Goal: Transaction & Acquisition: Purchase product/service

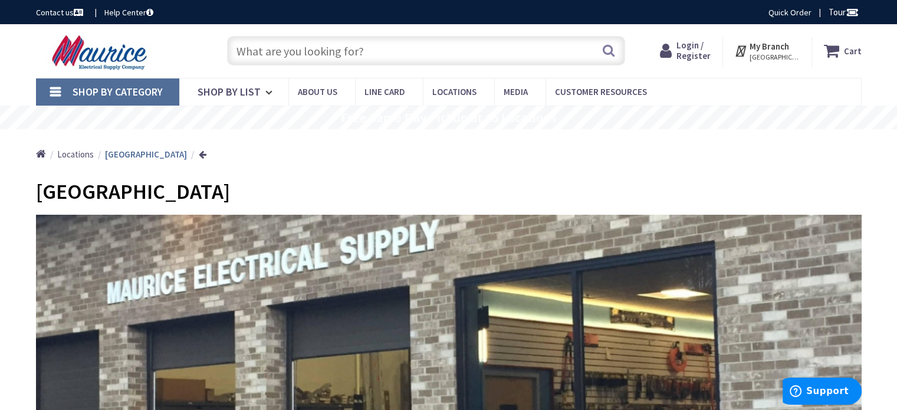
click at [324, 51] on input "text" at bounding box center [426, 50] width 398 height 29
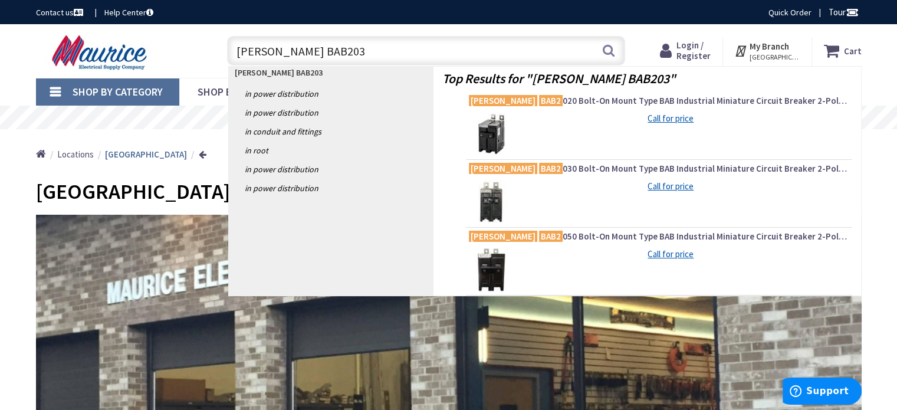
type input "[PERSON_NAME] BAB2030"
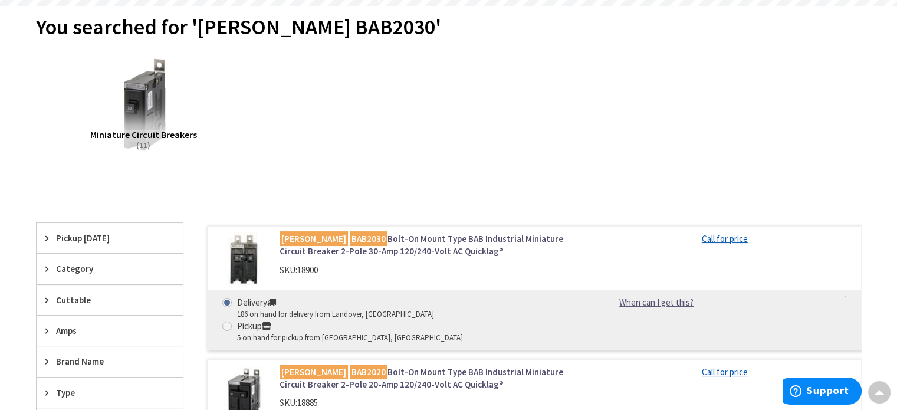
scroll to position [118, 0]
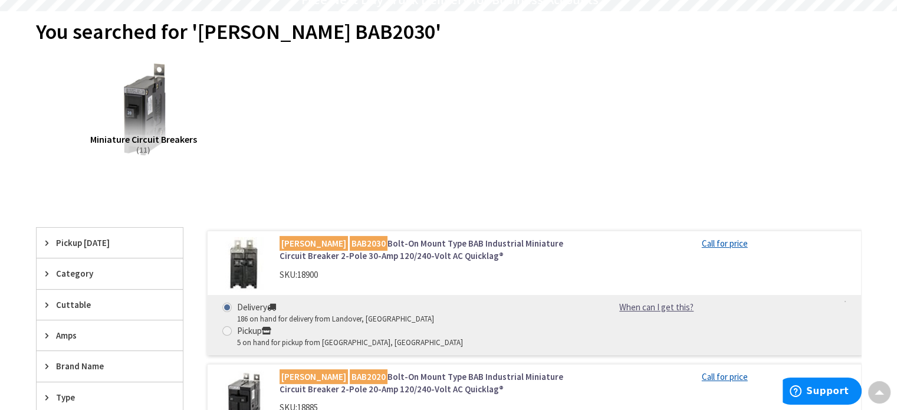
click at [250, 266] on img at bounding box center [243, 264] width 55 height 55
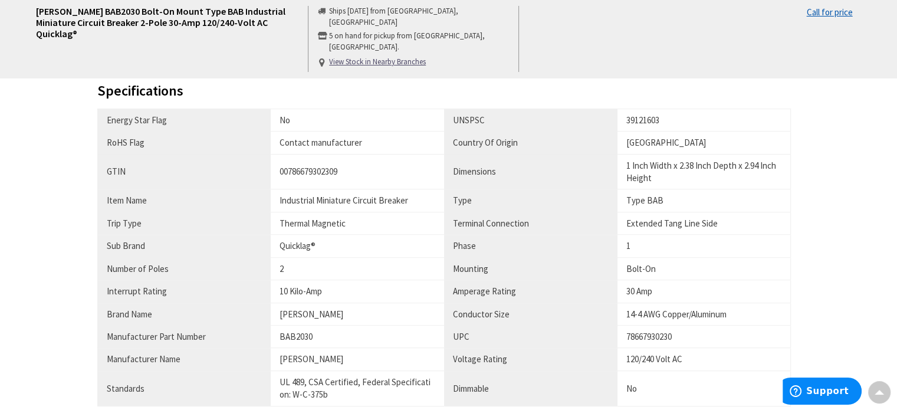
scroll to position [648, 0]
